Goal: Navigation & Orientation: Find specific page/section

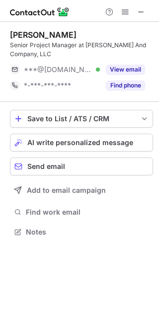
scroll to position [225, 159]
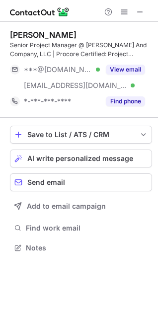
scroll to position [241, 158]
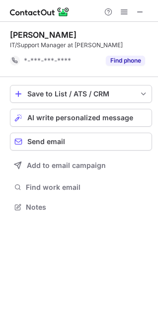
scroll to position [200, 158]
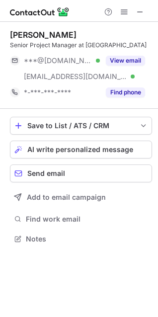
scroll to position [232, 158]
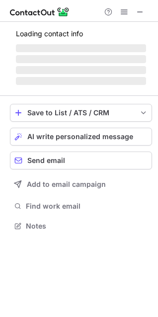
scroll to position [241, 158]
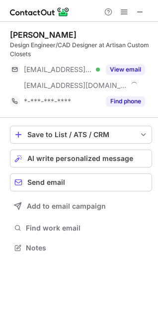
scroll to position [241, 158]
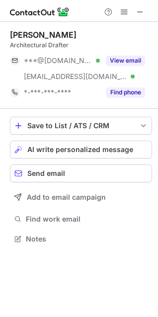
scroll to position [232, 158]
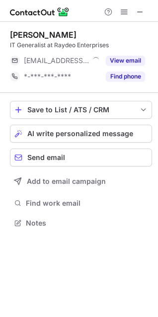
scroll to position [216, 158]
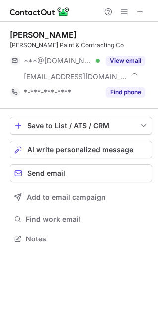
scroll to position [232, 158]
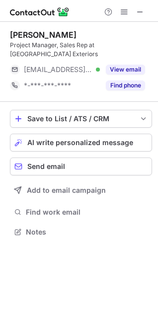
scroll to position [225, 158]
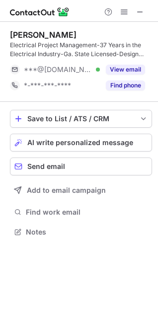
scroll to position [225, 158]
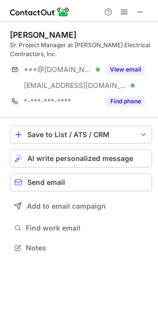
scroll to position [241, 158]
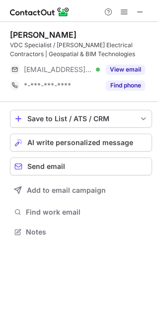
scroll to position [225, 158]
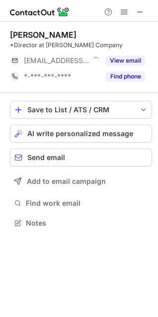
scroll to position [216, 158]
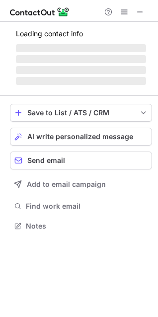
scroll to position [225, 158]
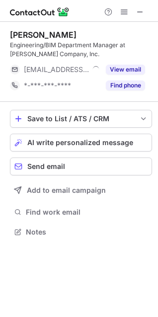
scroll to position [225, 158]
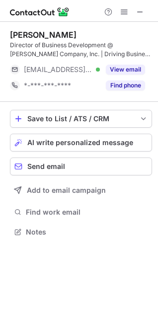
scroll to position [225, 158]
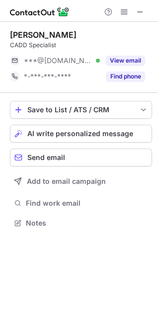
scroll to position [216, 158]
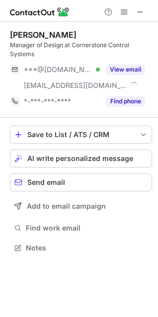
scroll to position [241, 158]
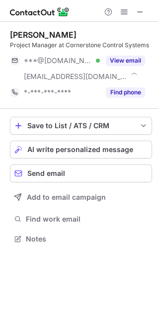
scroll to position [232, 158]
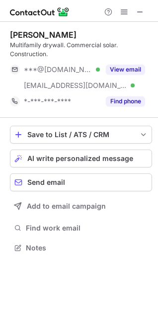
scroll to position [241, 158]
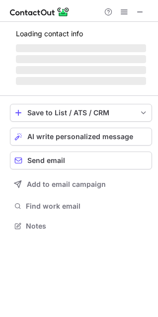
scroll to position [216, 158]
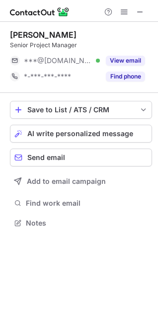
scroll to position [216, 158]
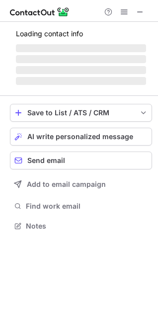
scroll to position [225, 158]
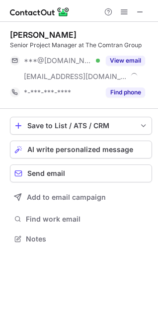
scroll to position [232, 158]
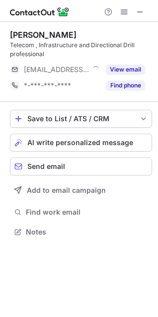
scroll to position [225, 158]
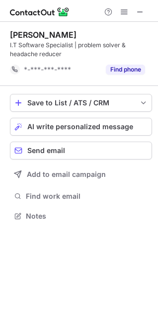
scroll to position [209, 158]
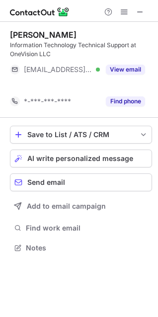
scroll to position [225, 158]
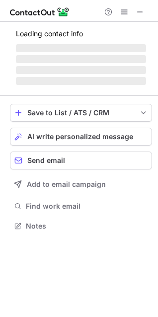
scroll to position [232, 158]
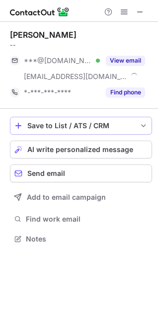
scroll to position [232, 158]
click at [139, 13] on span at bounding box center [140, 12] width 8 height 8
